Goal: Information Seeking & Learning: Learn about a topic

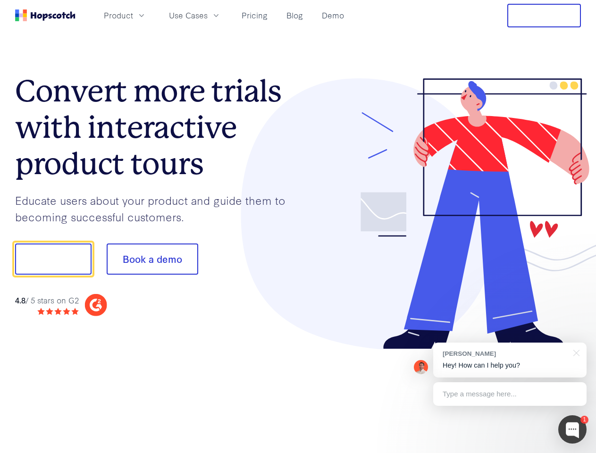
click at [298, 227] on div at bounding box center [439, 213] width 283 height 271
click at [133, 15] on span "Product" at bounding box center [118, 15] width 29 height 12
click at [208, 15] on span "Use Cases" at bounding box center [188, 15] width 39 height 12
click at [544, 16] on button "Free Trial" at bounding box center [545, 16] width 74 height 24
click at [53, 259] on button "Show me!" at bounding box center [53, 259] width 76 height 31
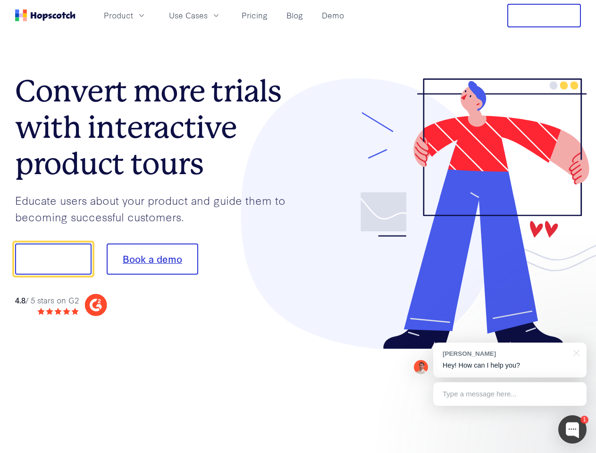
click at [152, 259] on button "Book a demo" at bounding box center [153, 259] width 92 height 31
click at [573, 430] on div at bounding box center [573, 429] width 28 height 28
click at [510, 360] on div "[PERSON_NAME] Hey! How can I help you?" at bounding box center [509, 360] width 153 height 35
click at [575, 352] on div at bounding box center [498, 258] width 177 height 315
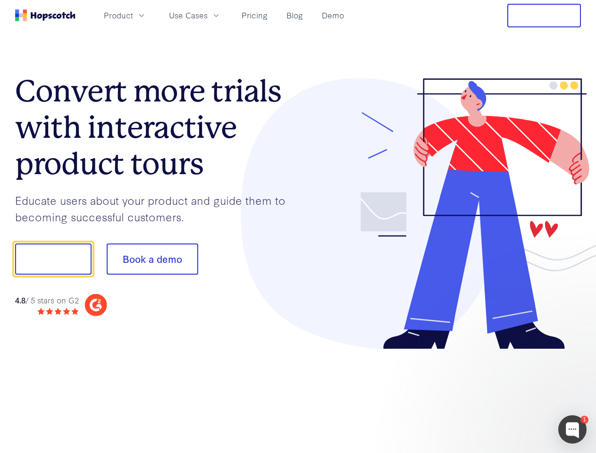
click at [510, 394] on div at bounding box center [498, 321] width 177 height 188
